Goal: Task Accomplishment & Management: Use online tool/utility

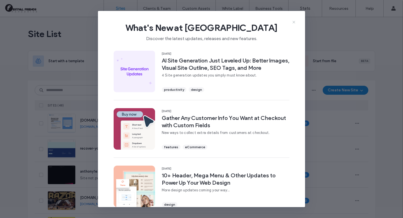
click at [294, 20] on icon at bounding box center [293, 22] width 4 height 4
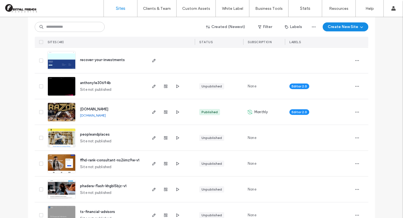
scroll to position [95, 0]
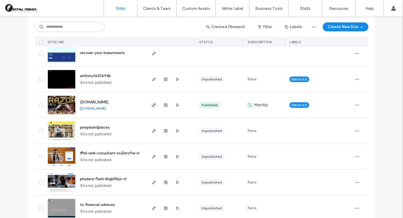
click at [152, 105] on icon "button" at bounding box center [154, 105] width 4 height 4
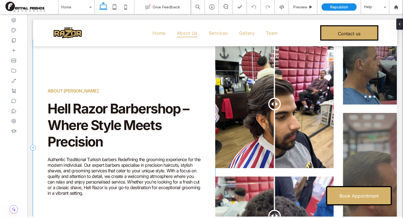
scroll to position [321, 0]
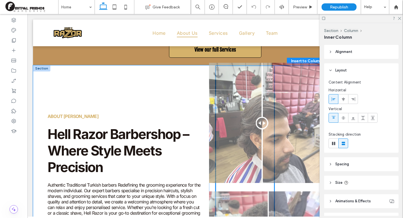
drag, startPoint x: 274, startPoint y: 129, endPoint x: 268, endPoint y: 126, distance: 6.6
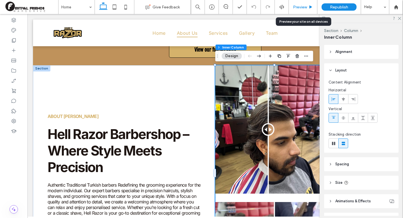
click at [298, 5] on span "Preview" at bounding box center [300, 7] width 14 height 5
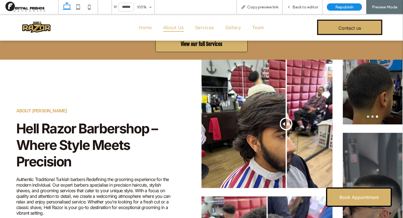
drag, startPoint x: 264, startPoint y: 123, endPoint x: 286, endPoint y: 124, distance: 21.5
click at [286, 124] on div at bounding box center [286, 123] width 13 height 13
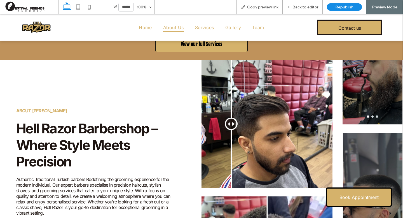
drag, startPoint x: 287, startPoint y: 122, endPoint x: 231, endPoint y: 131, distance: 56.9
click at [231, 130] on div at bounding box center [231, 123] width 13 height 13
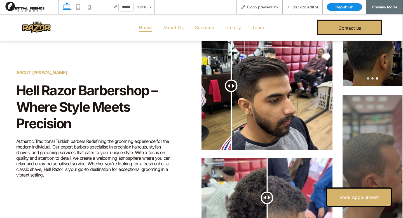
scroll to position [193, 0]
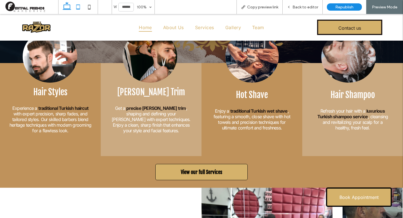
click at [77, 8] on icon at bounding box center [77, 6] width 11 height 11
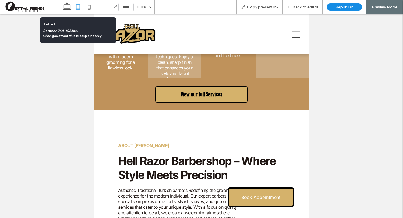
scroll to position [212, 0]
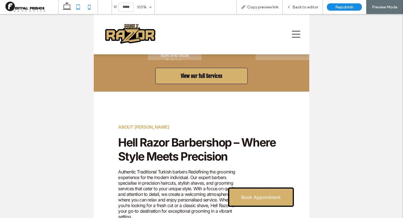
click at [91, 11] on icon at bounding box center [89, 6] width 11 height 11
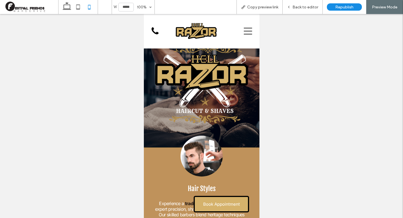
scroll to position [0, 0]
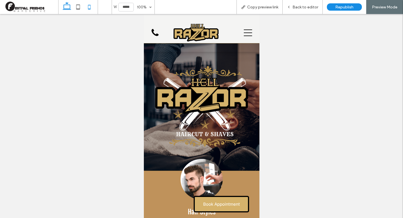
click at [67, 7] on icon at bounding box center [66, 6] width 11 height 11
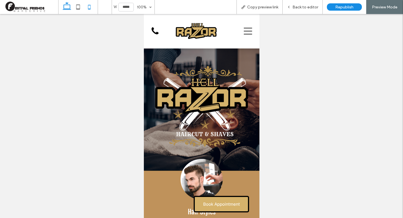
type input "******"
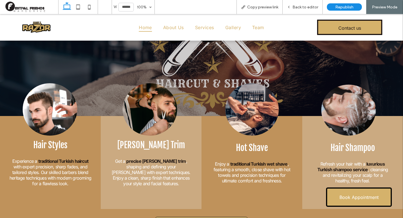
scroll to position [317, 0]
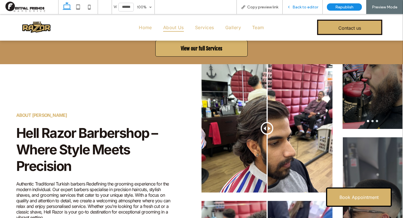
click at [303, 5] on span "Back to editor" at bounding box center [305, 7] width 26 height 5
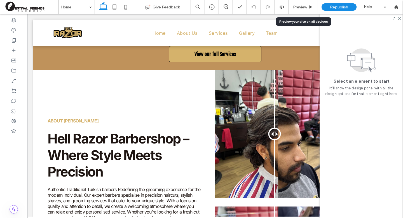
scroll to position [314, 0]
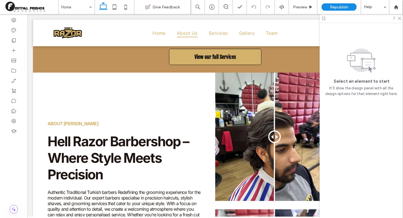
click at [401, 19] on div at bounding box center [360, 18] width 83 height 9
click at [400, 18] on icon at bounding box center [399, 18] width 4 height 4
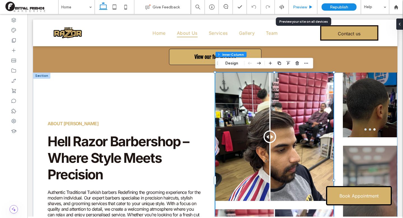
click at [304, 4] on div "Preview" at bounding box center [303, 7] width 29 height 14
click at [298, 11] on div "Preview" at bounding box center [303, 7] width 29 height 14
click at [304, 8] on span "Preview" at bounding box center [300, 7] width 14 height 5
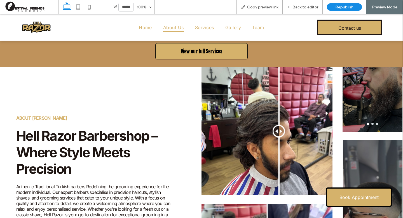
drag, startPoint x: 267, startPoint y: 130, endPoint x: 278, endPoint y: 148, distance: 21.2
click at [278, 137] on div at bounding box center [278, 131] width 13 height 13
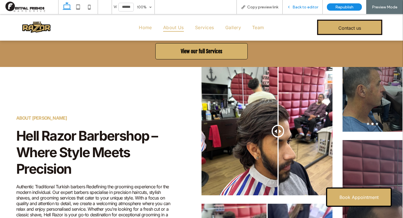
click at [300, 6] on span "Back to editor" at bounding box center [305, 7] width 26 height 5
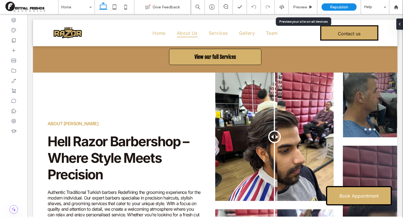
scroll to position [311, 0]
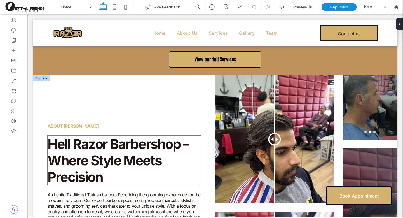
click at [119, 174] on h3 "Hell Razor Barbershop – Where Style Meets Precision" at bounding box center [124, 159] width 153 height 49
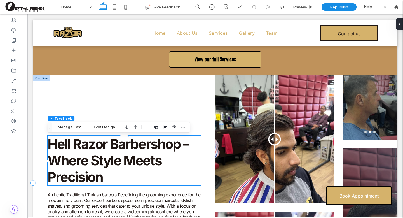
click at [112, 174] on h3 "Hell Razor Barbershop – Where Style Meets Precision" at bounding box center [124, 159] width 153 height 49
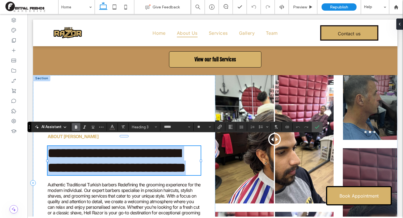
click at [93, 174] on strong "**********" at bounding box center [117, 160] width 138 height 28
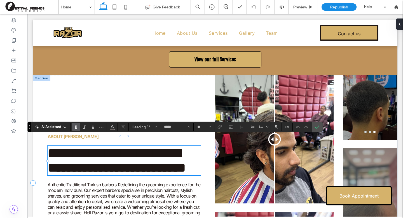
click at [105, 175] on h3 "**********" at bounding box center [124, 160] width 153 height 29
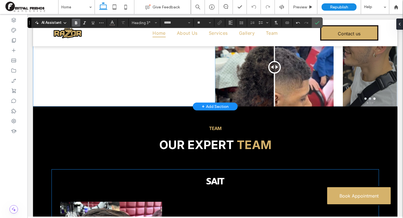
scroll to position [511, 0]
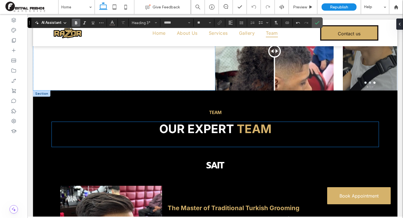
click at [242, 129] on strong "Team" at bounding box center [254, 128] width 35 height 14
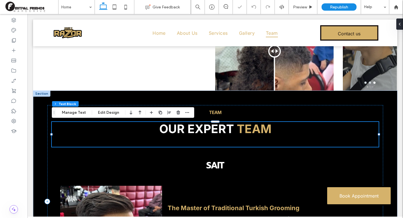
click at [271, 134] on h2 "Our Expert Team" at bounding box center [215, 129] width 327 height 14
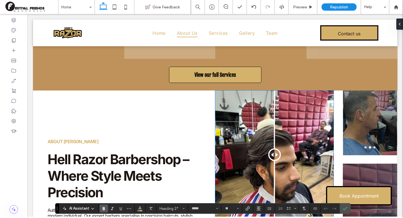
scroll to position [0, 0]
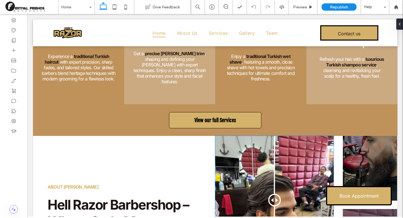
scroll to position [250, 0]
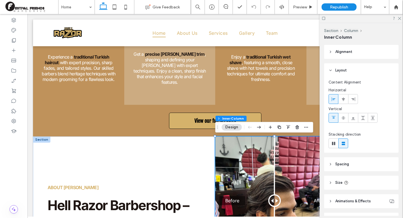
click at [275, 171] on div "Before After" at bounding box center [274, 200] width 118 height 128
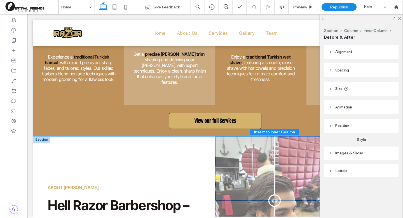
drag, startPoint x: 275, startPoint y: 171, endPoint x: 269, endPoint y: 217, distance: 46.3
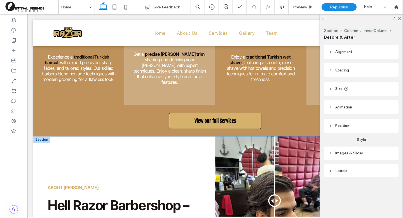
scroll to position [263, 0]
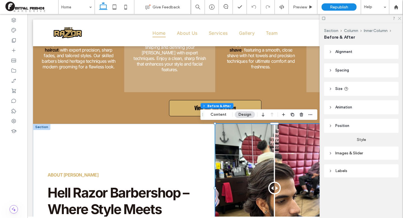
click at [397, 20] on icon at bounding box center [399, 18] width 4 height 4
